Goal: Task Accomplishment & Management: Manage account settings

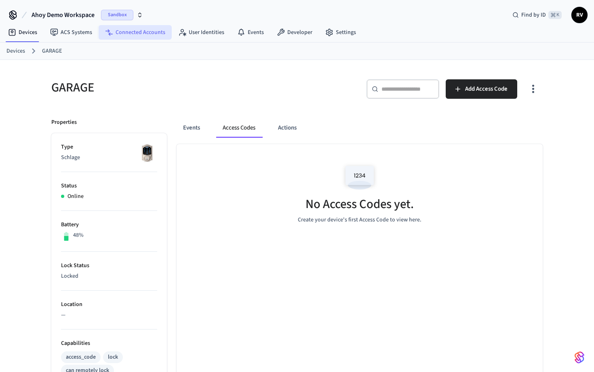
click at [145, 33] on link "Connected Accounts" at bounding box center [135, 32] width 73 height 15
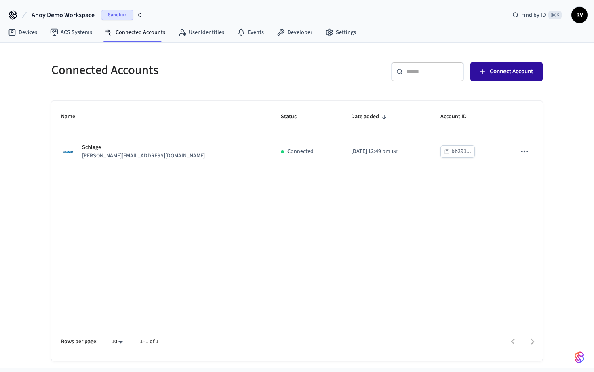
click at [504, 77] on button "Connect Account" at bounding box center [507, 71] width 72 height 19
click at [265, 87] on div "Connected Accounts" at bounding box center [167, 70] width 251 height 36
click at [508, 77] on button "Connect Account" at bounding box center [507, 71] width 72 height 19
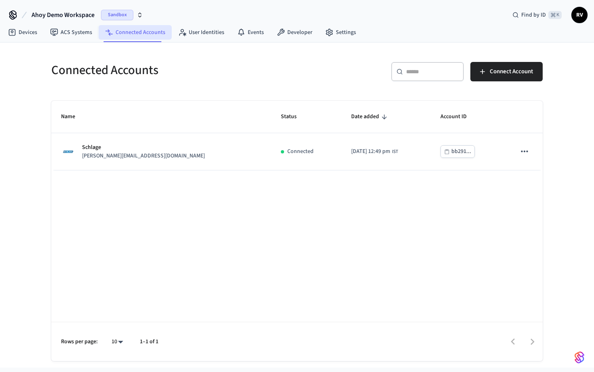
click at [142, 33] on link "Connected Accounts" at bounding box center [135, 32] width 73 height 15
click at [184, 36] on icon at bounding box center [182, 32] width 8 height 8
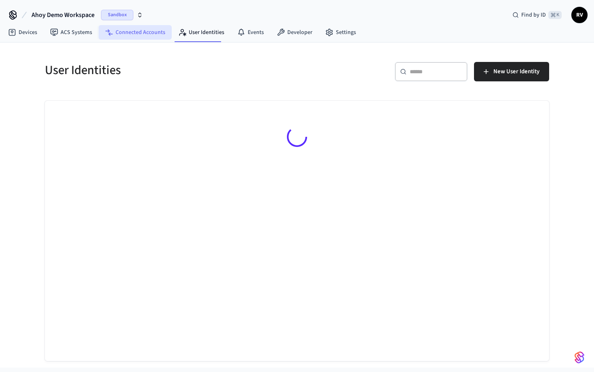
click at [141, 36] on link "Connected Accounts" at bounding box center [135, 32] width 73 height 15
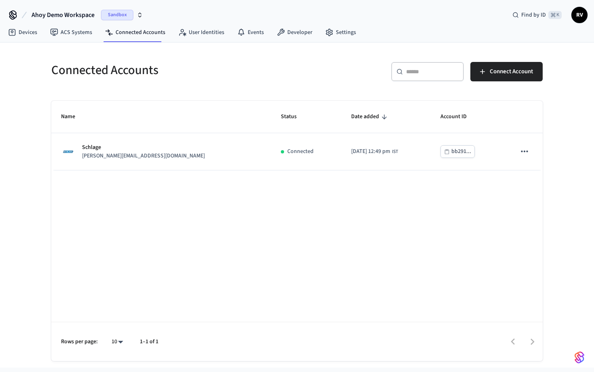
click at [197, 71] on h5 "Connected Accounts" at bounding box center [171, 70] width 241 height 17
click at [15, 34] on icon at bounding box center [12, 32] width 8 height 8
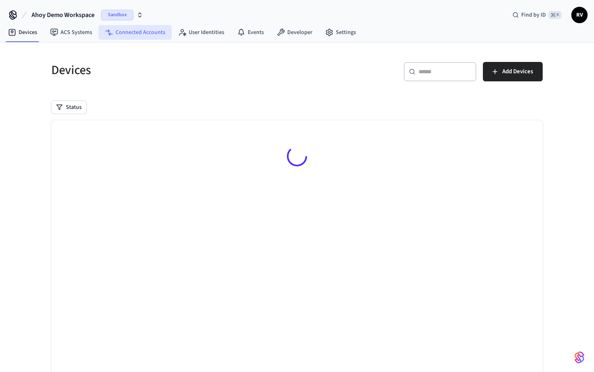
click at [126, 34] on link "Connected Accounts" at bounding box center [135, 32] width 73 height 15
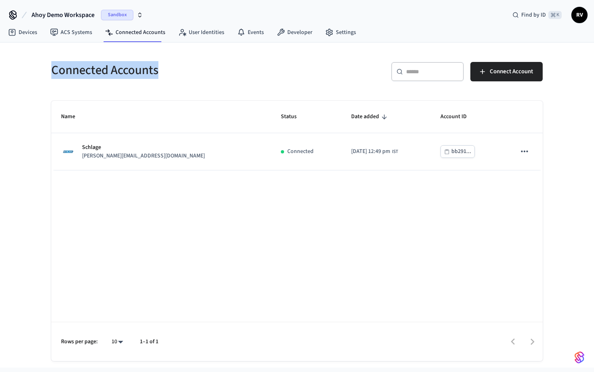
drag, startPoint x: 162, startPoint y: 70, endPoint x: 52, endPoint y: 68, distance: 110.0
click at [52, 68] on h5 "Connected Accounts" at bounding box center [171, 70] width 241 height 17
